Goal: Find specific page/section: Find specific page/section

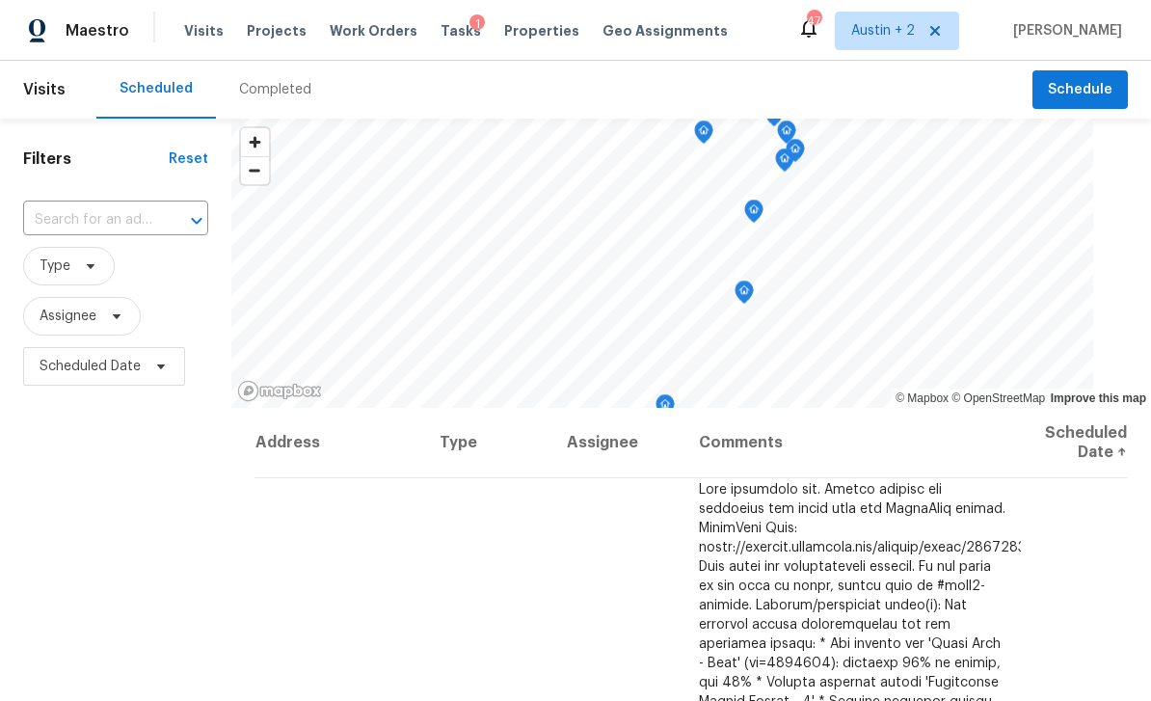
click at [275, 38] on span "Projects" at bounding box center [277, 30] width 60 height 19
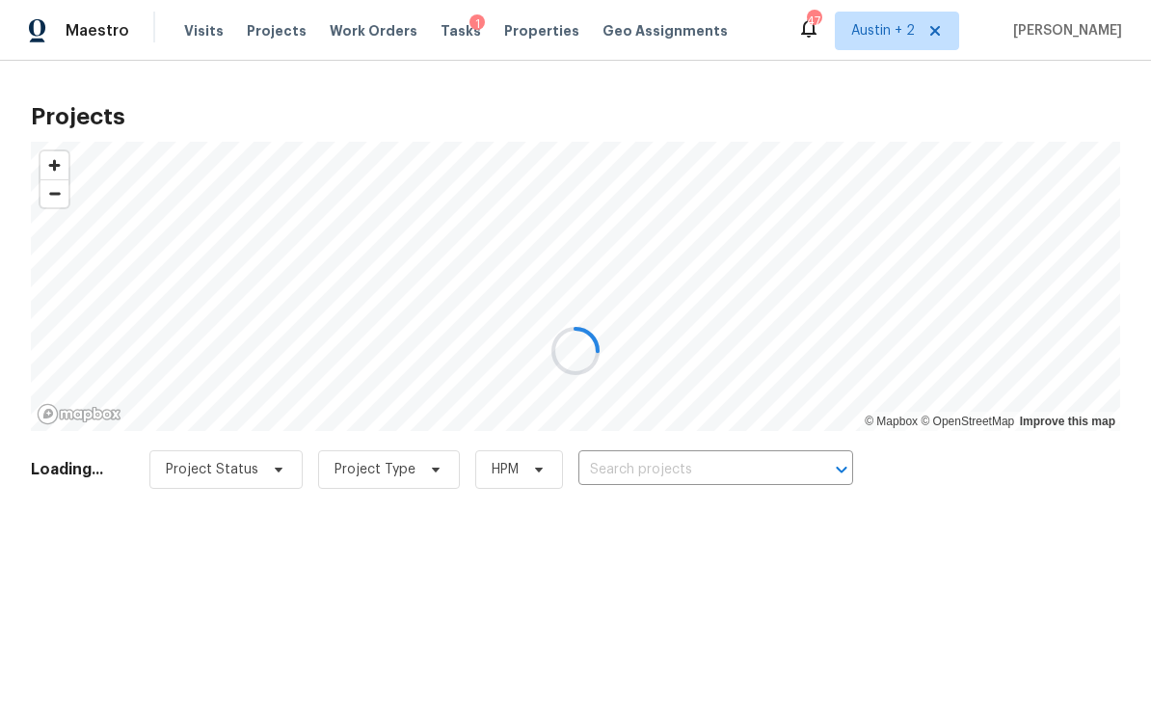
click at [516, 23] on div at bounding box center [575, 350] width 1151 height 701
click at [523, 33] on div at bounding box center [575, 350] width 1151 height 701
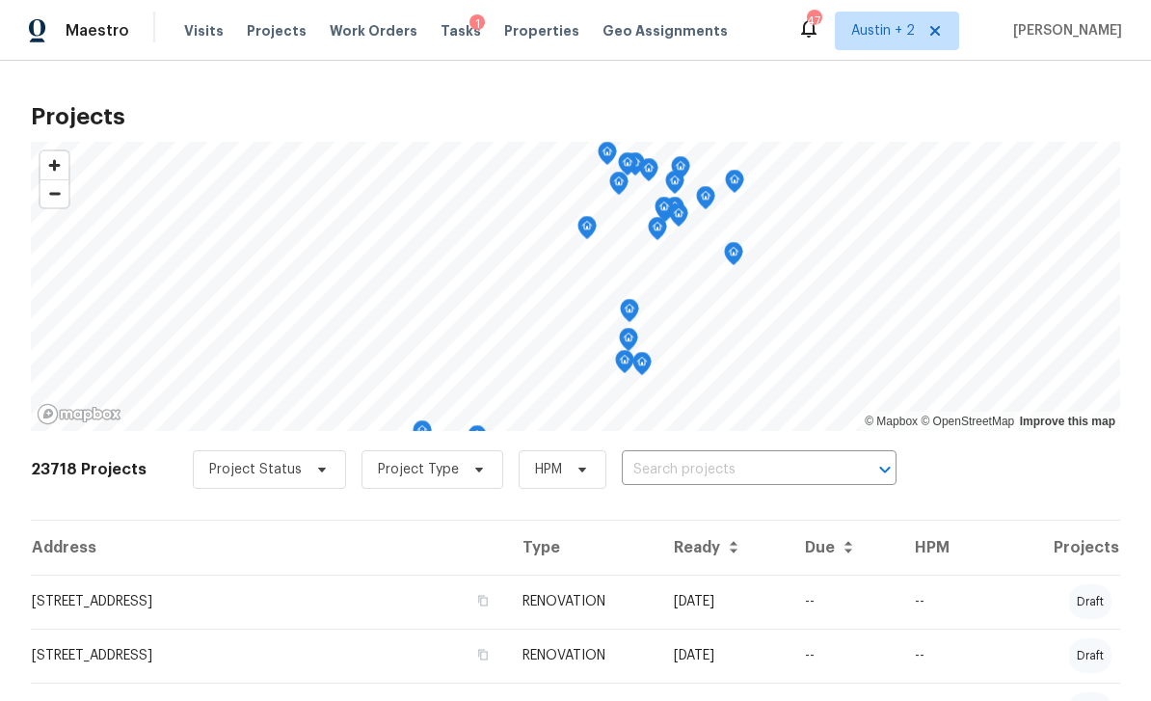
click at [682, 475] on input "text" at bounding box center [732, 470] width 221 height 30
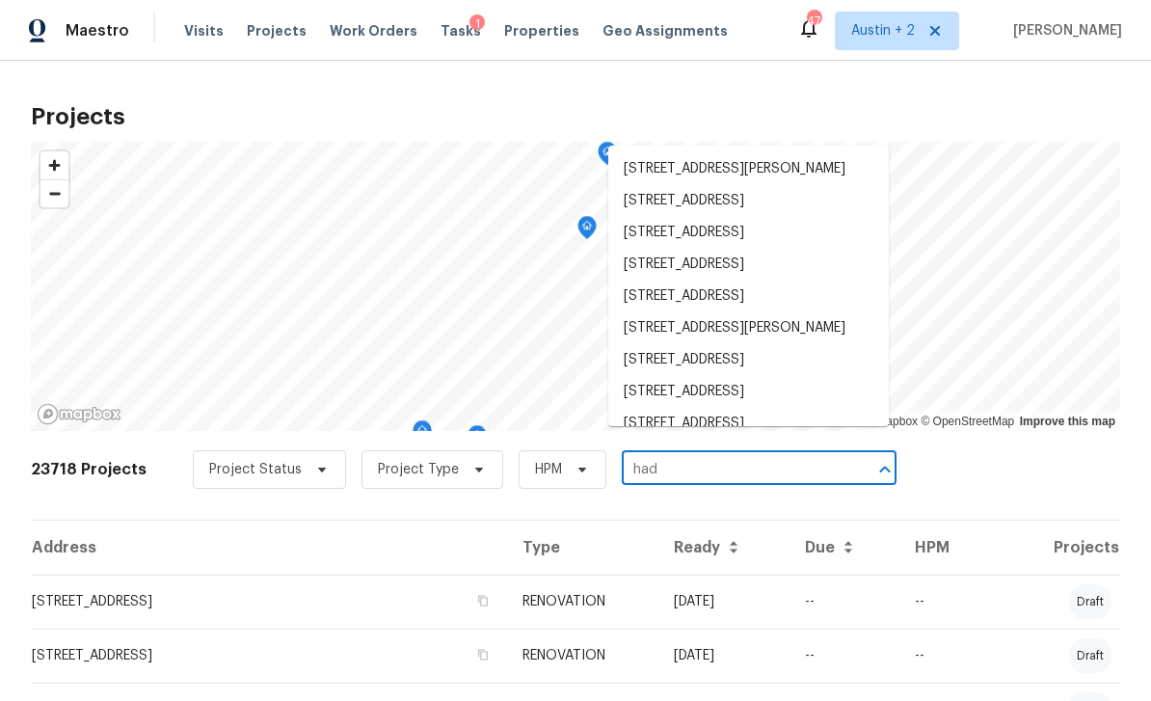
type input "had"
click at [946, 442] on div "23718 Projects Project Status Project Type HPM had ​" at bounding box center [575, 480] width 1089 height 77
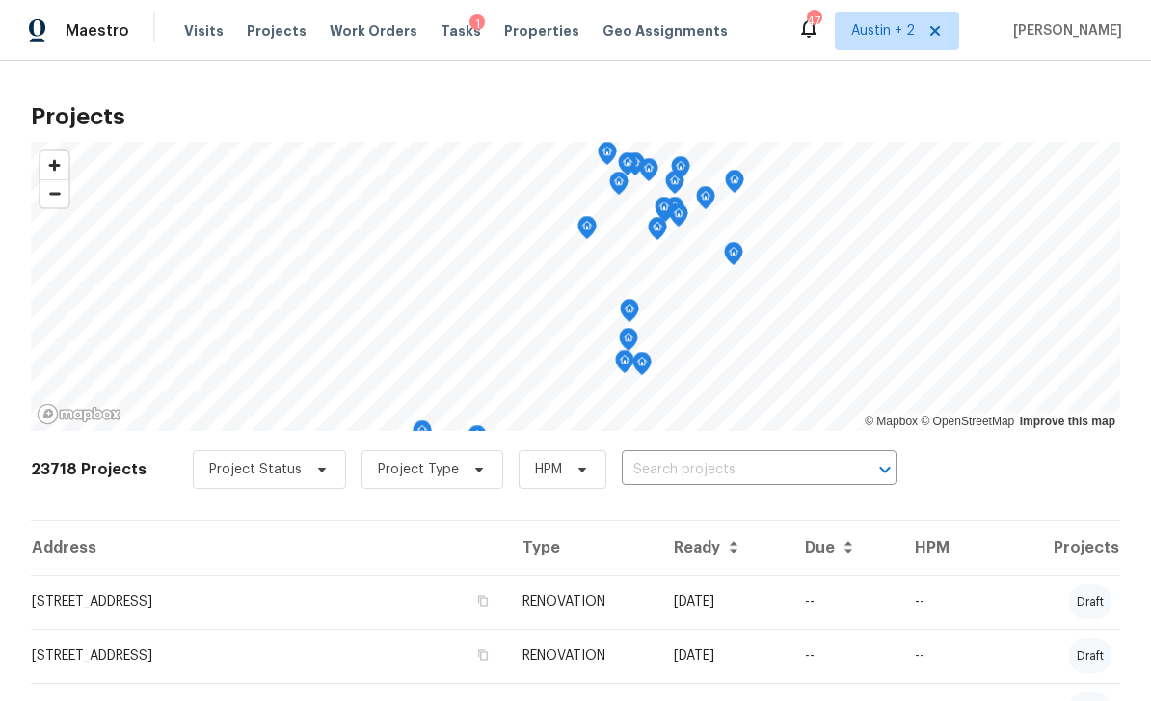
click at [516, 32] on span "Properties" at bounding box center [541, 30] width 75 height 19
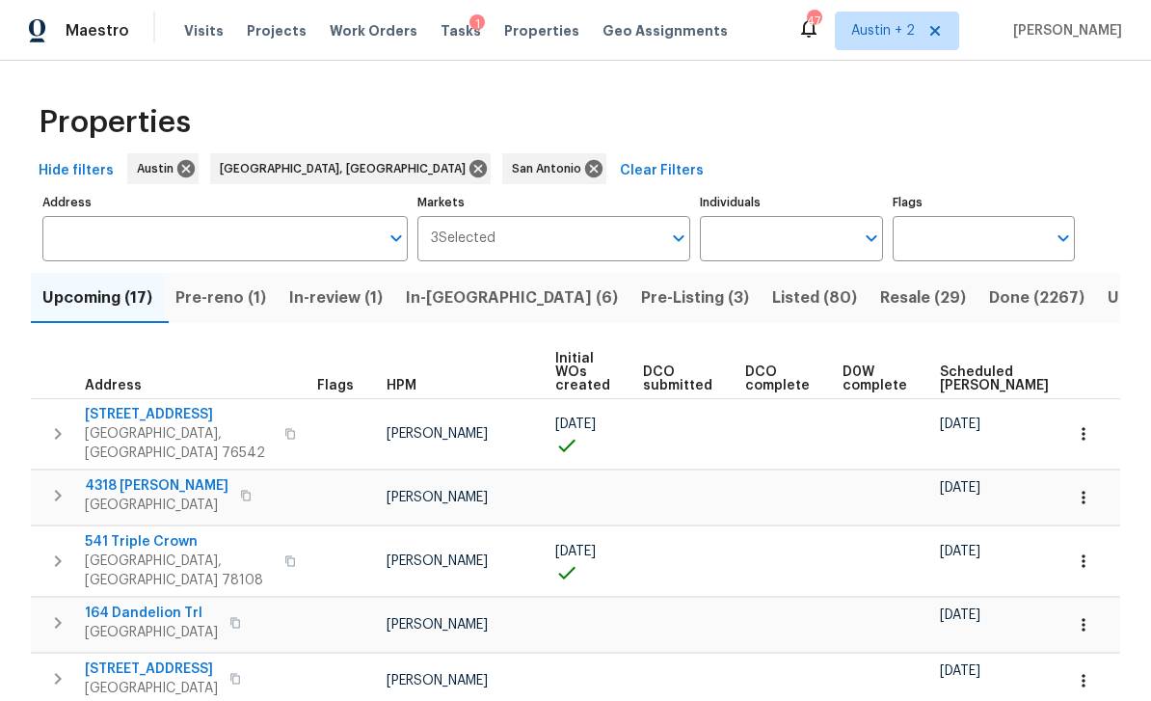
click at [460, 307] on span "In-[GEOGRAPHIC_DATA] (6)" at bounding box center [512, 297] width 212 height 27
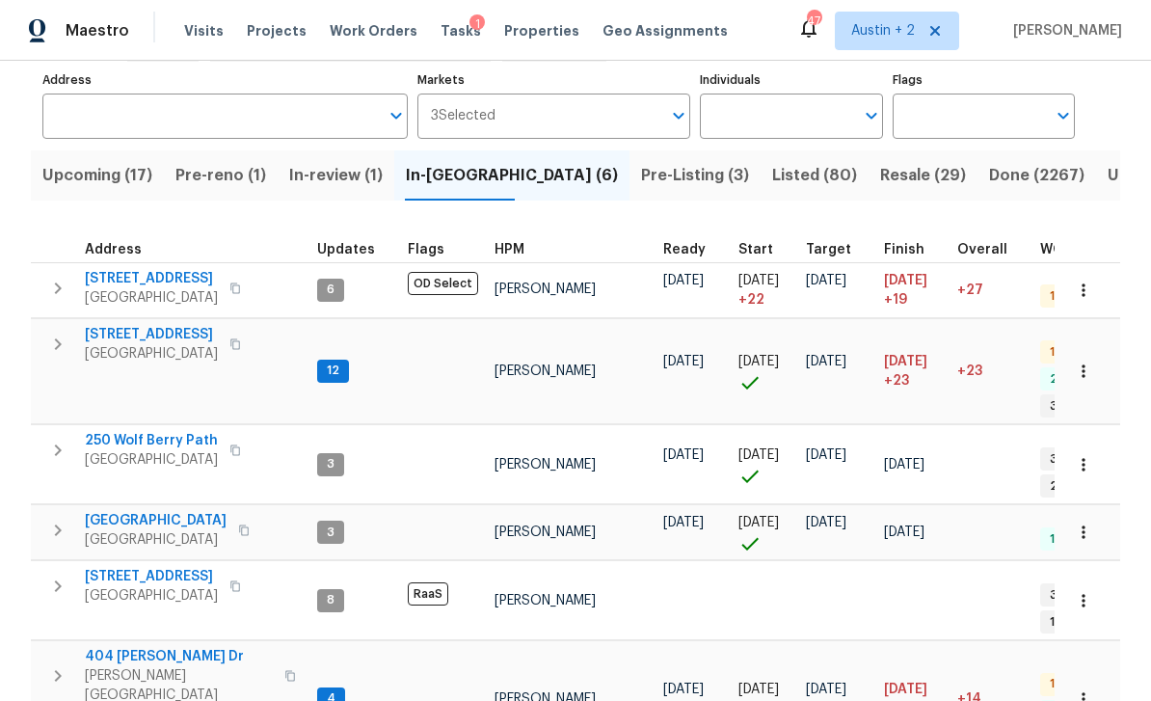
scroll to position [121, 0]
click at [151, 334] on span "[STREET_ADDRESS]" at bounding box center [151, 335] width 133 height 19
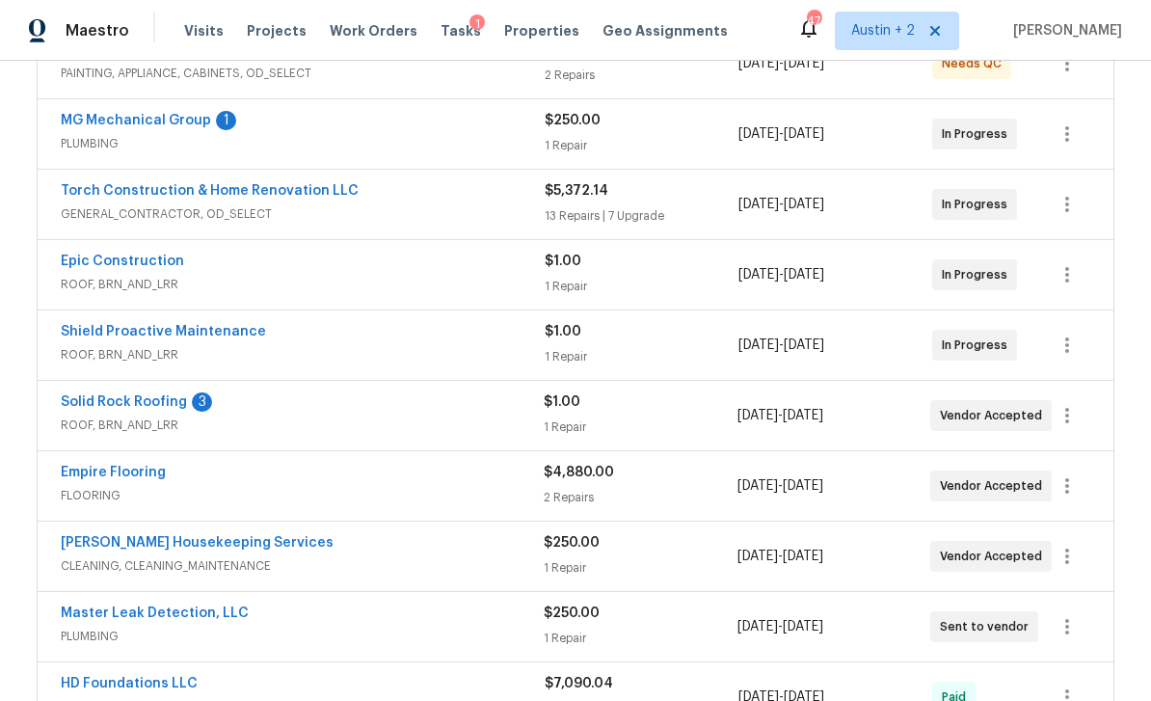
scroll to position [401, 0]
click at [333, 197] on link "Torch Construction & Home Renovation LLC" at bounding box center [210, 191] width 298 height 13
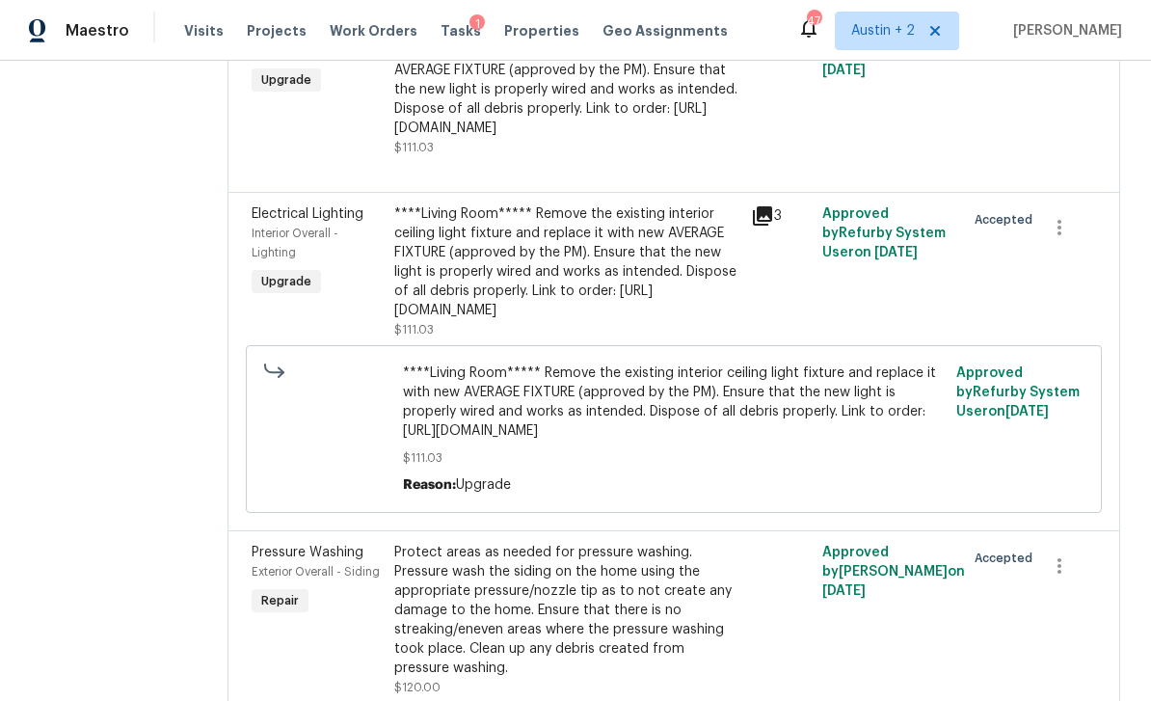
scroll to position [1428, 84]
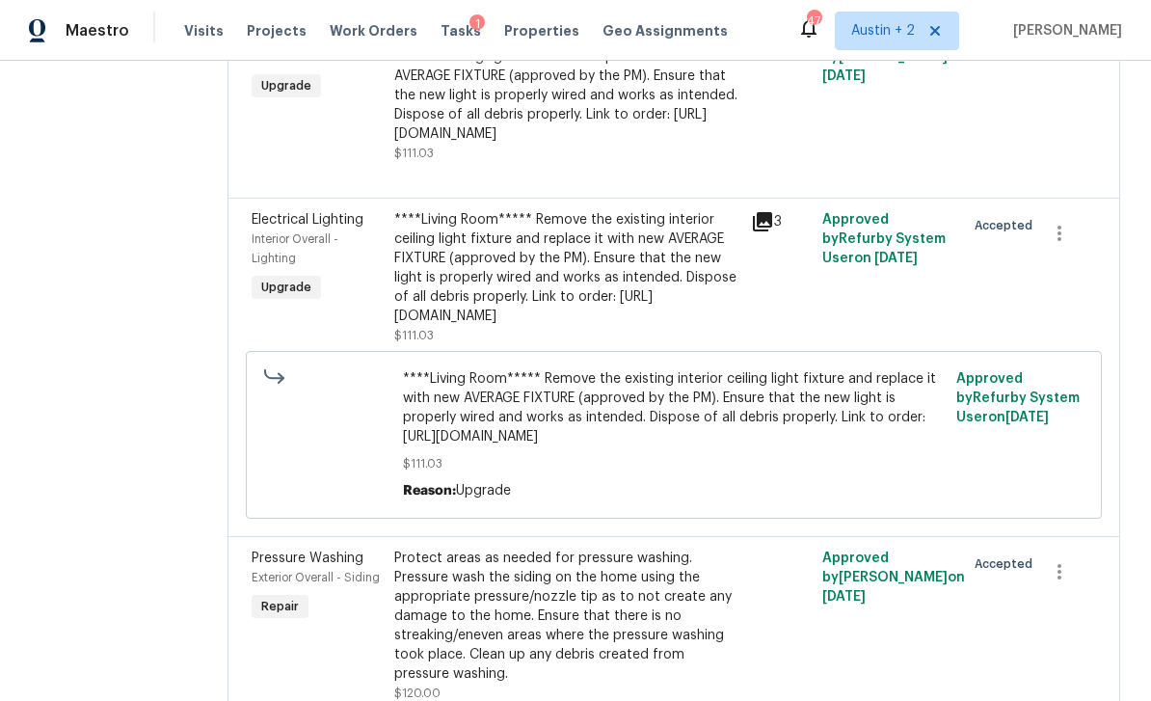
click at [753, 49] on icon at bounding box center [762, 39] width 19 height 19
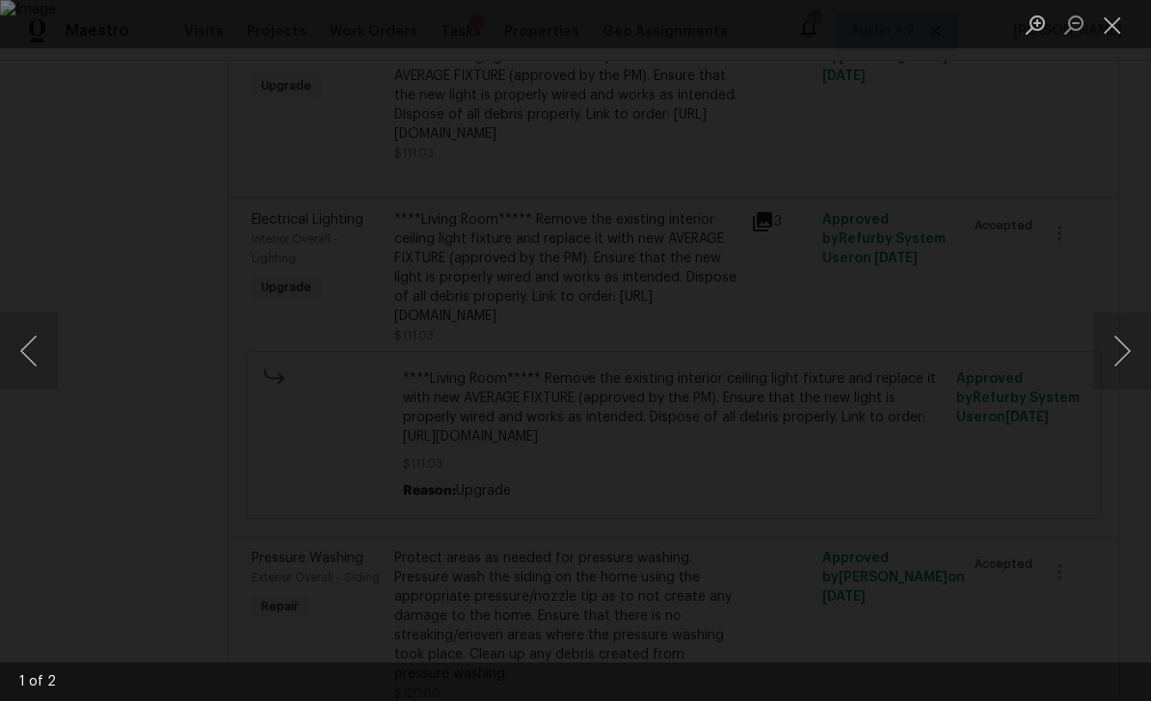
click at [1114, 33] on button "Close lightbox" at bounding box center [1112, 25] width 39 height 34
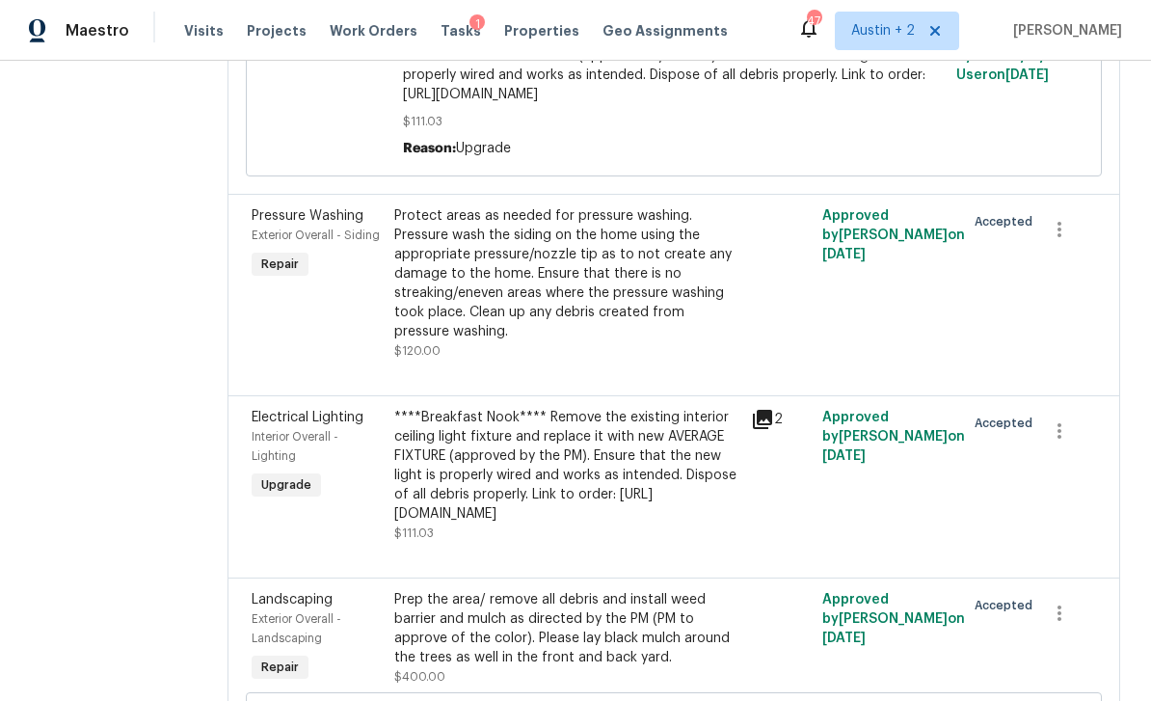
scroll to position [1806, 81]
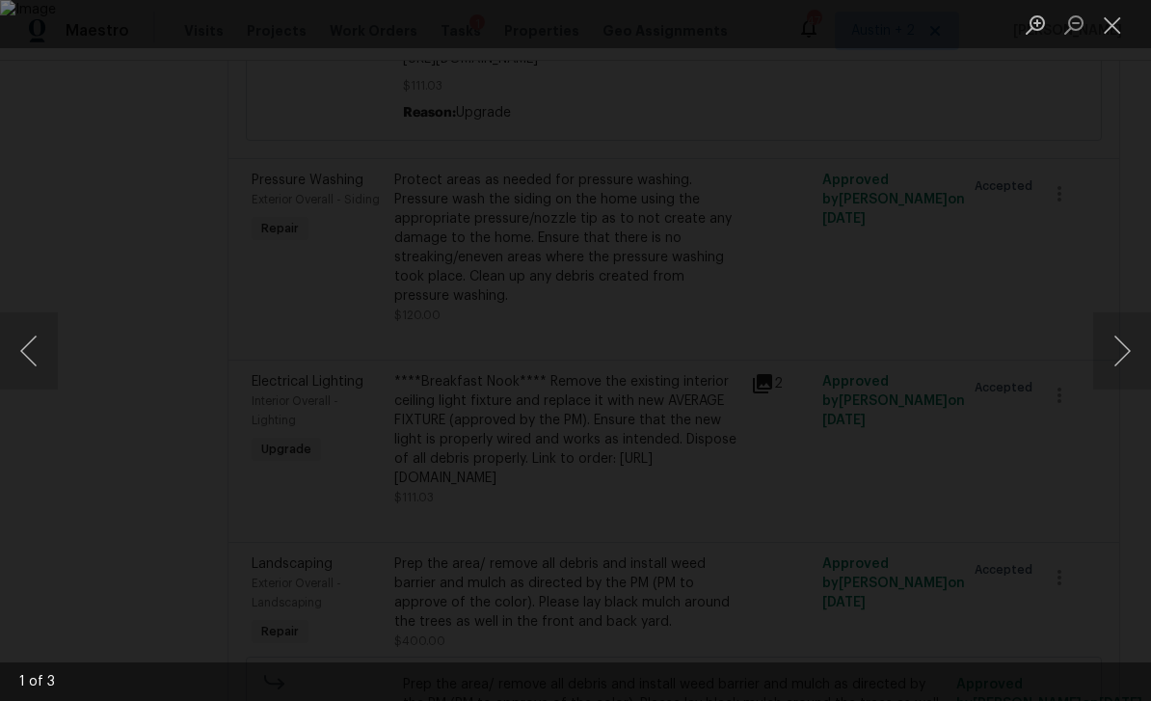
click at [1106, 22] on button "Close lightbox" at bounding box center [1112, 25] width 39 height 34
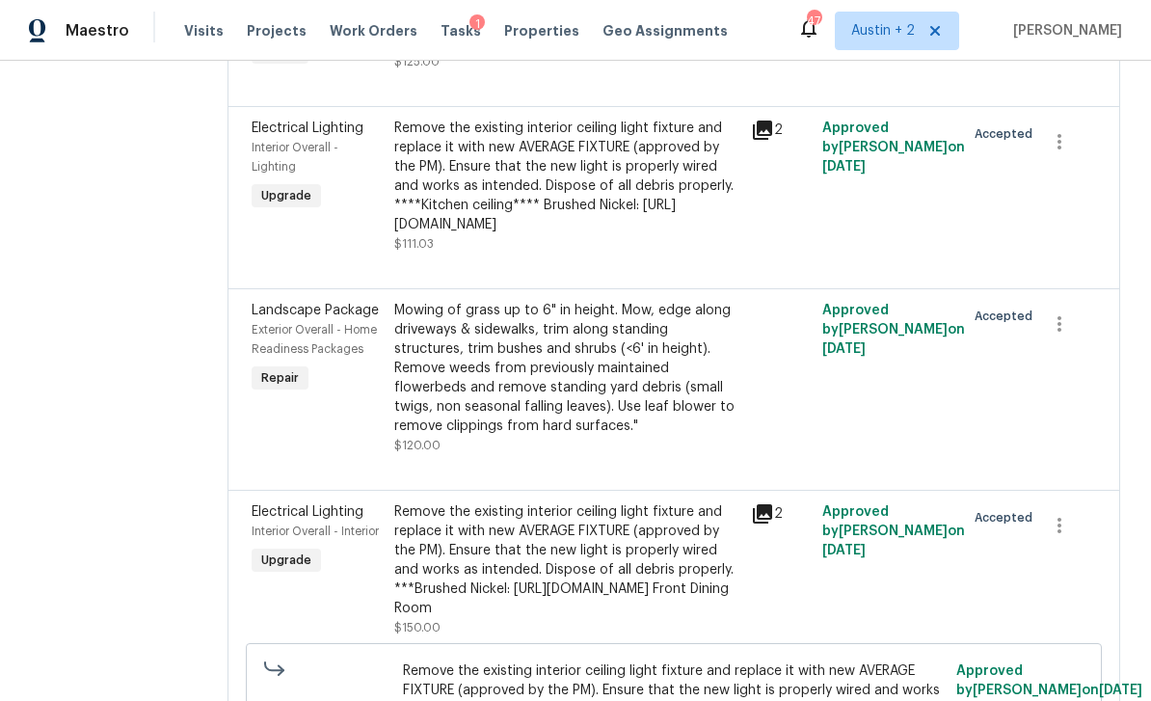
scroll to position [2663, 143]
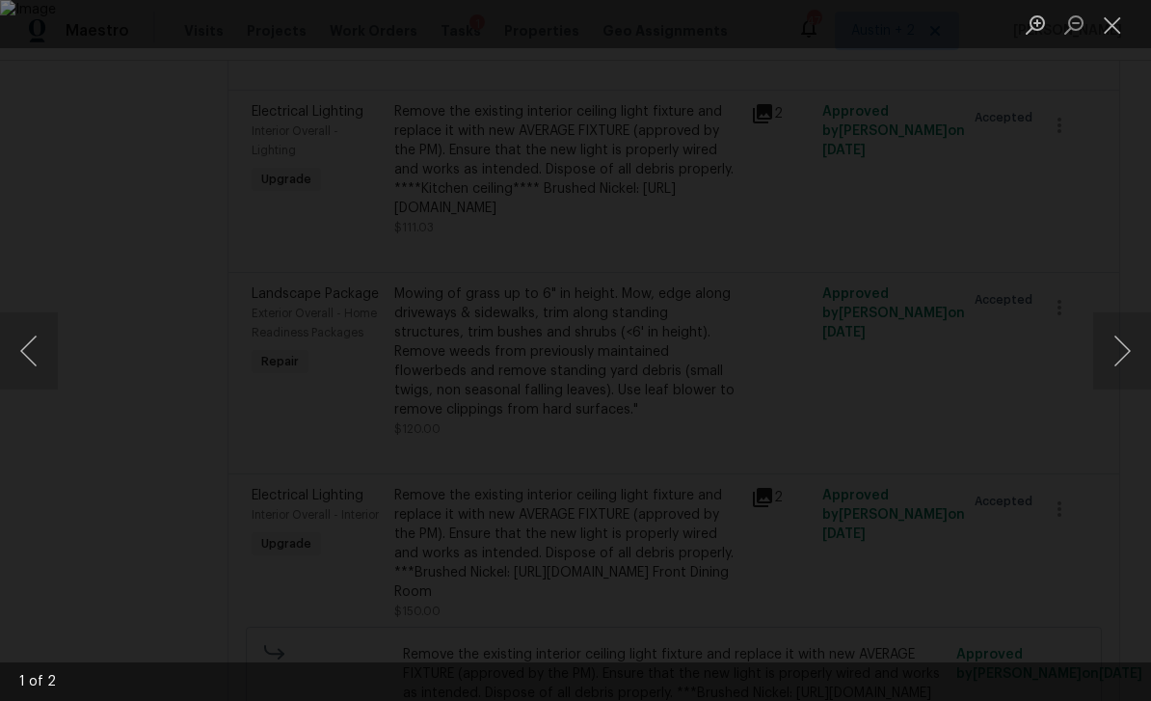
click at [1118, 26] on button "Close lightbox" at bounding box center [1112, 25] width 39 height 34
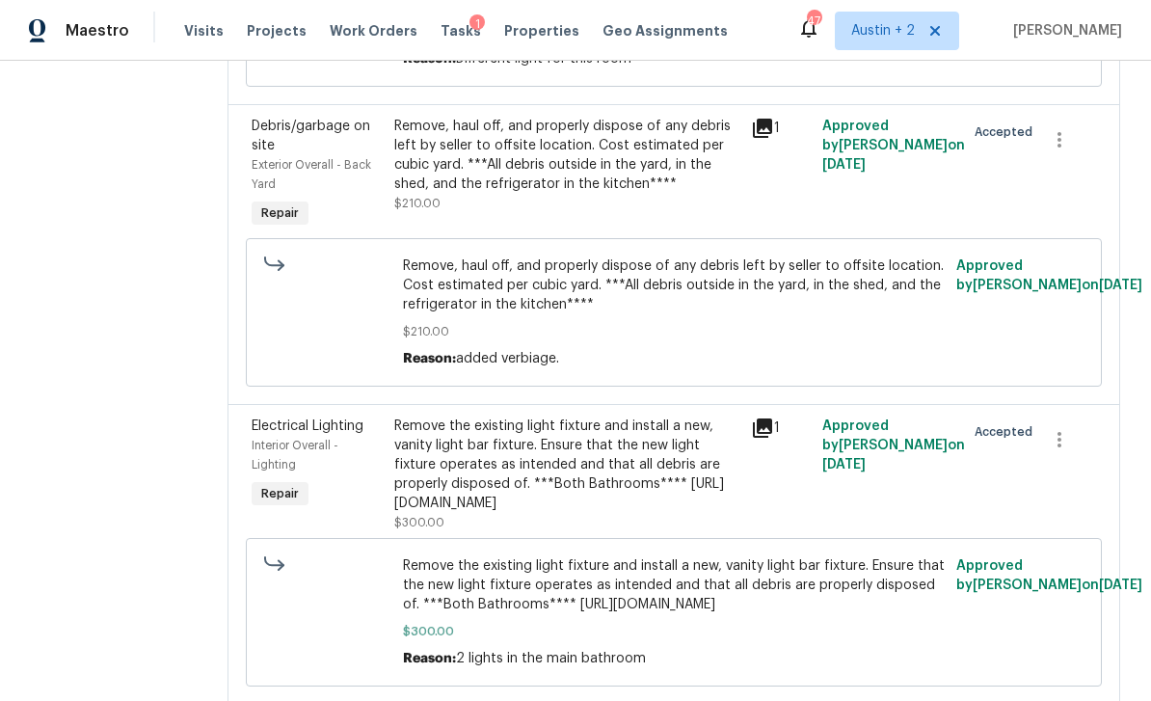
scroll to position [3371, 172]
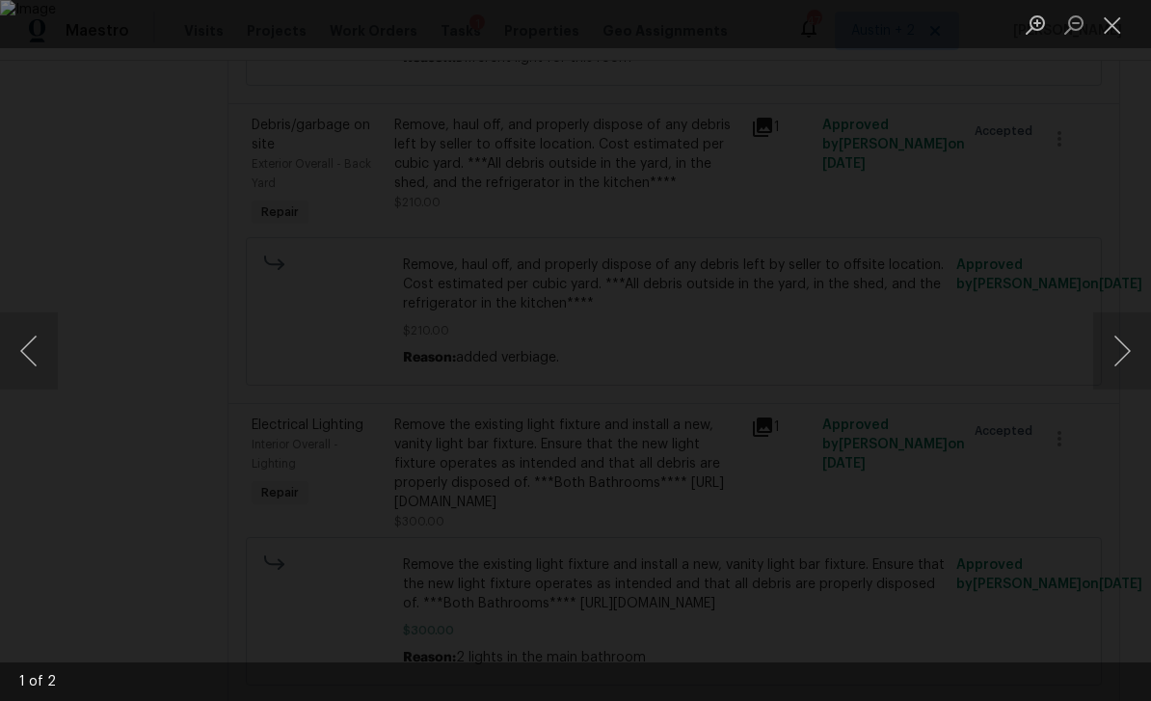
click at [1110, 34] on button "Close lightbox" at bounding box center [1112, 25] width 39 height 34
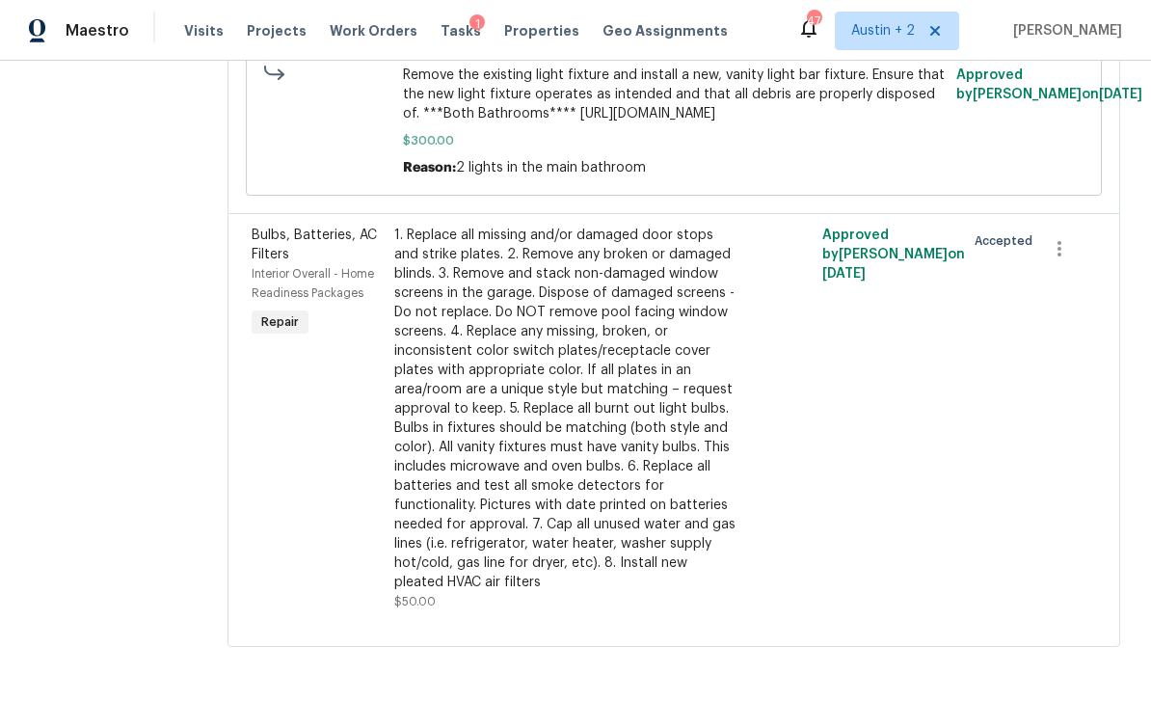
scroll to position [3994, 195]
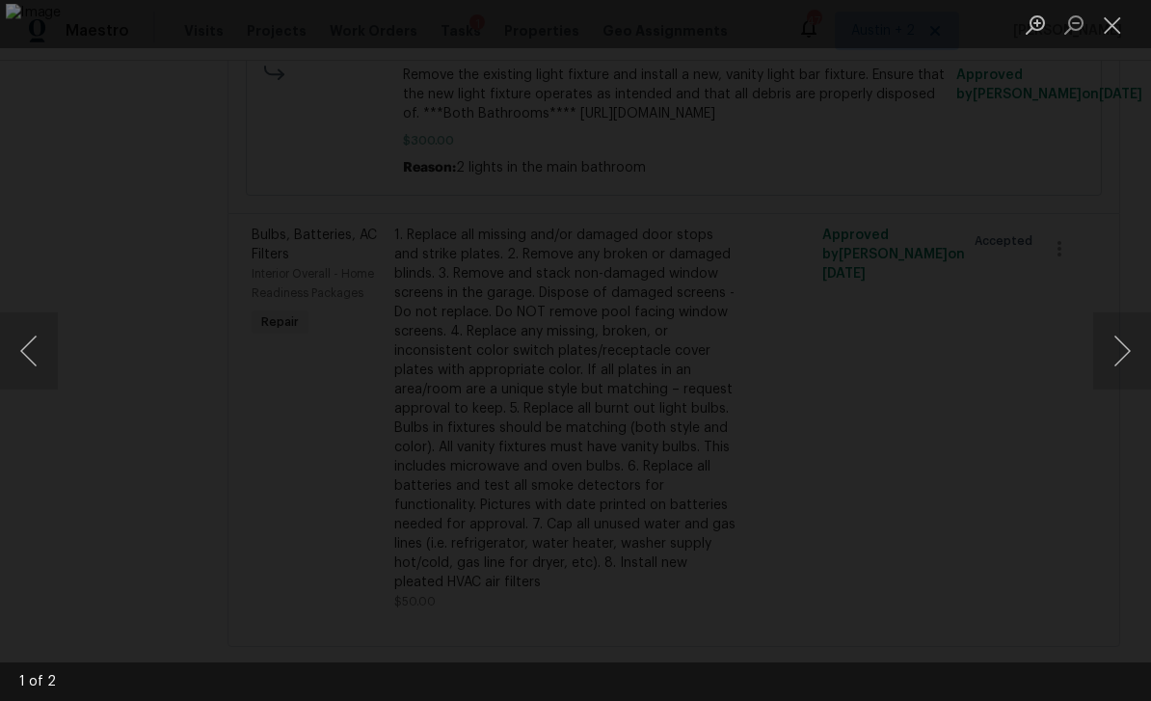
click at [1129, 352] on button "Next image" at bounding box center [1122, 350] width 58 height 77
click at [1114, 39] on button "Close lightbox" at bounding box center [1112, 25] width 39 height 34
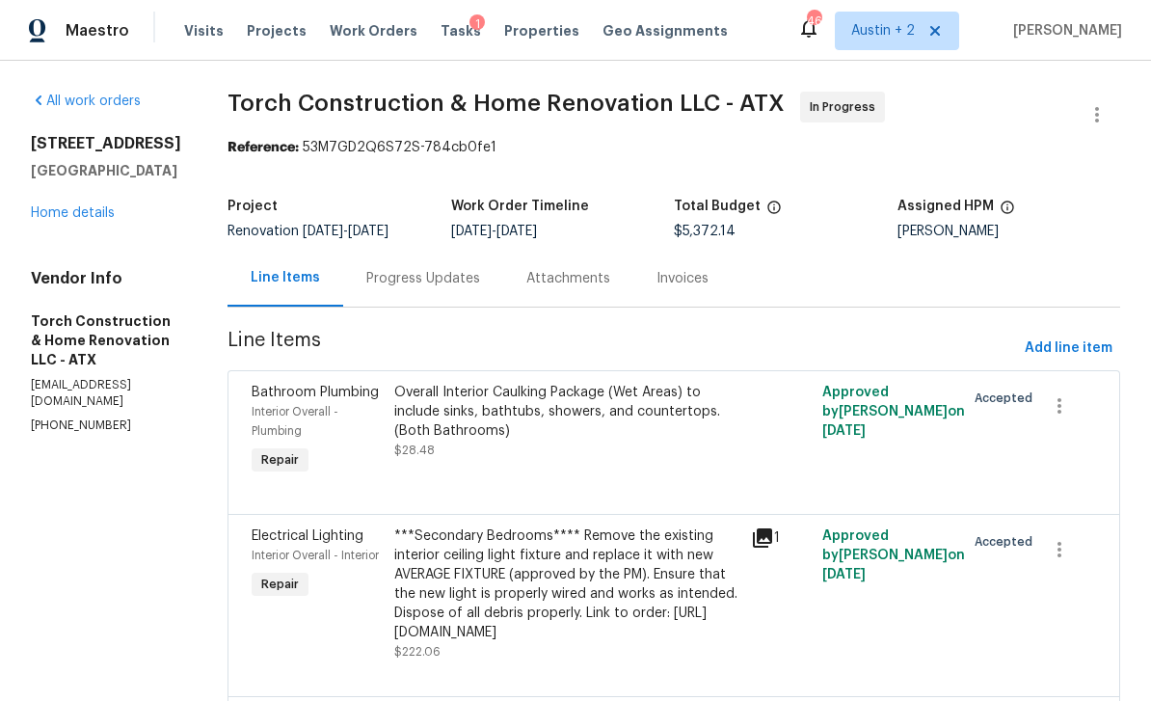
scroll to position [0, 0]
click at [86, 214] on link "Home details" at bounding box center [73, 212] width 84 height 13
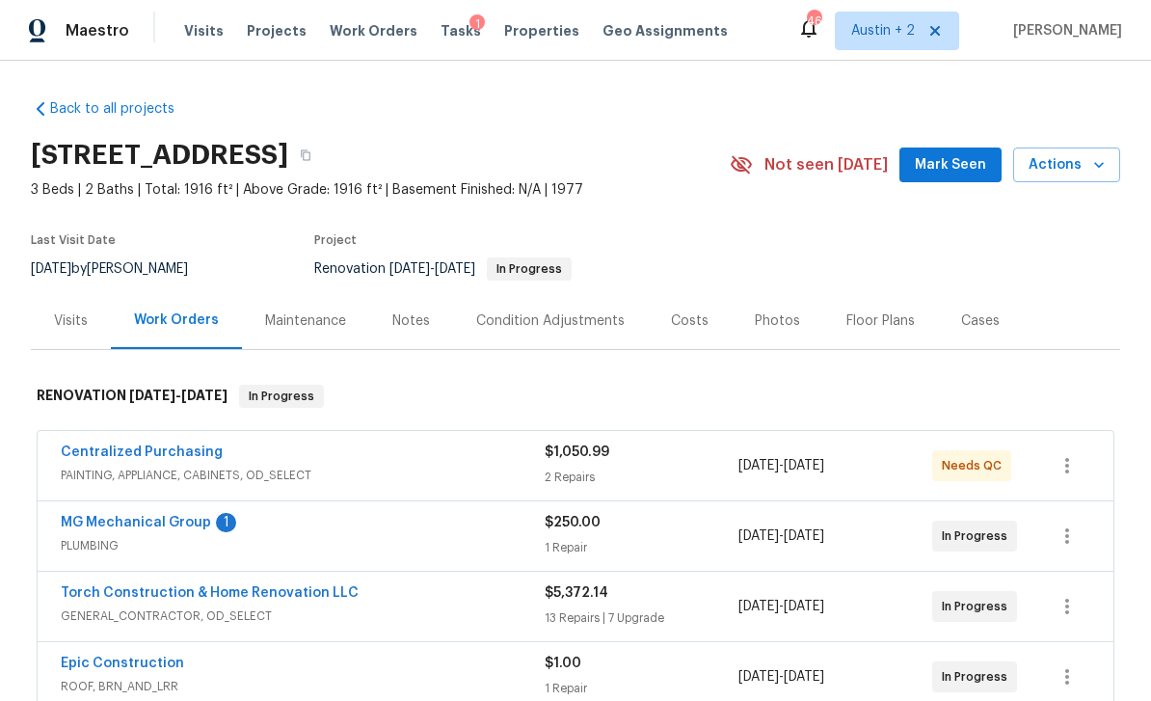
click at [696, 324] on div "Costs" at bounding box center [690, 320] width 38 height 19
